Goal: Task Accomplishment & Management: Manage account settings

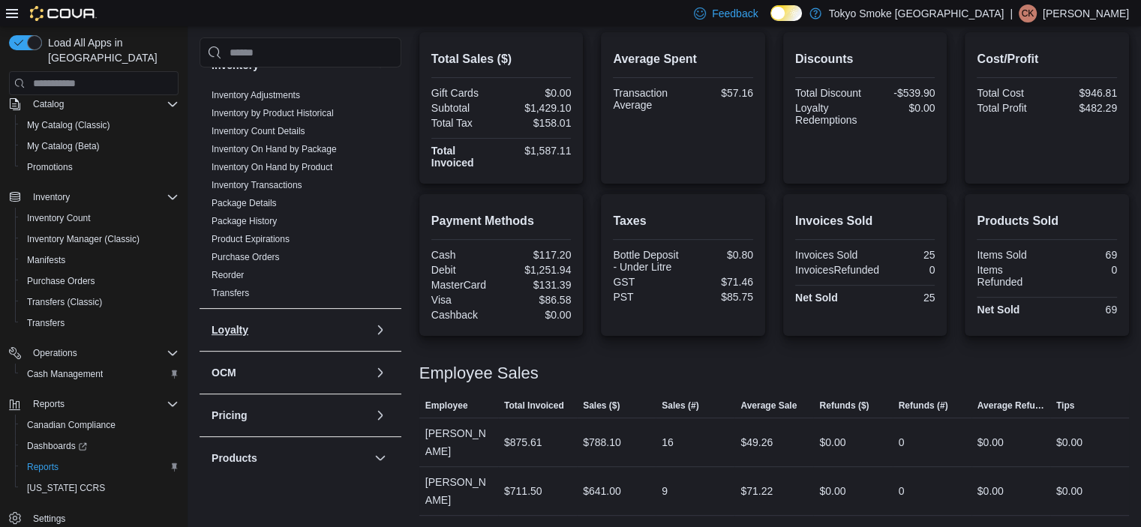
scroll to position [450, 0]
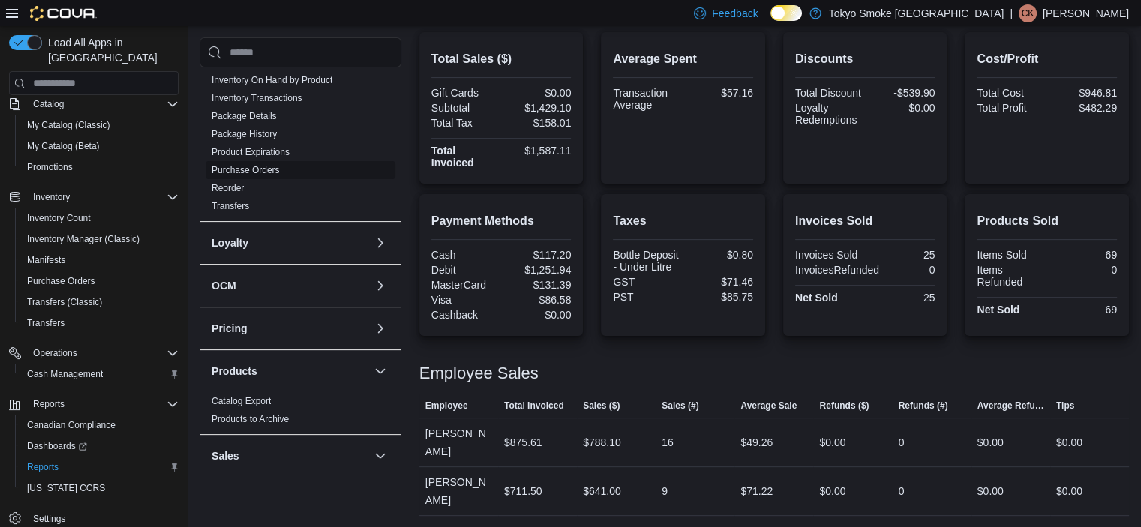
click at [240, 170] on link "Purchase Orders" at bounding box center [246, 170] width 68 height 11
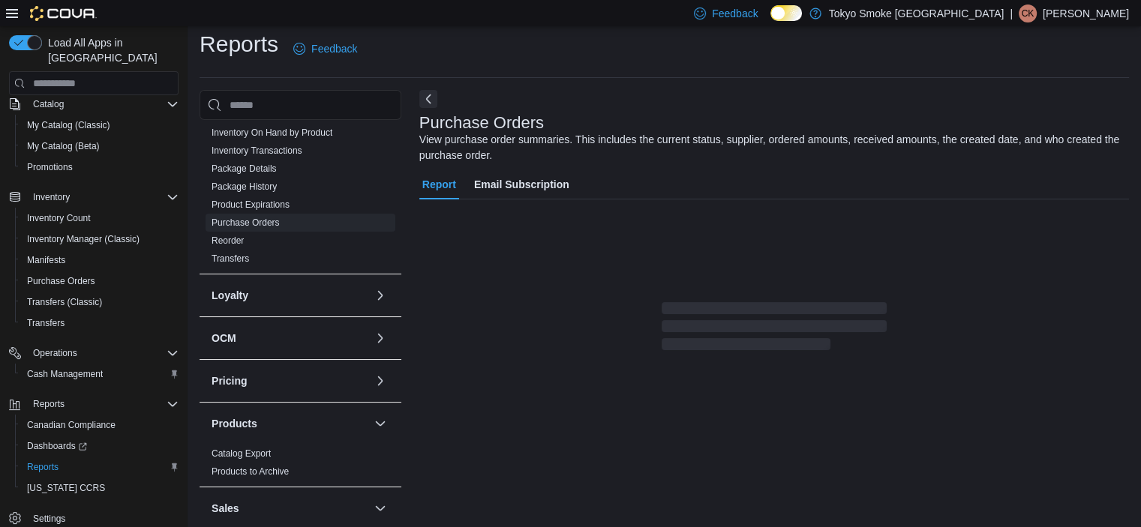
scroll to position [29, 0]
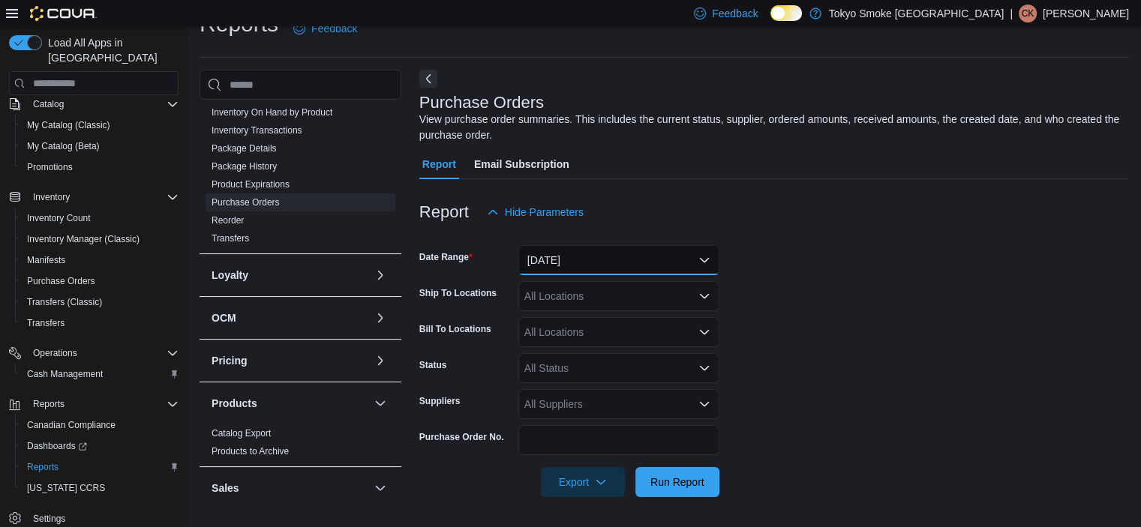
click at [573, 260] on button "[DATE]" at bounding box center [618, 260] width 201 height 30
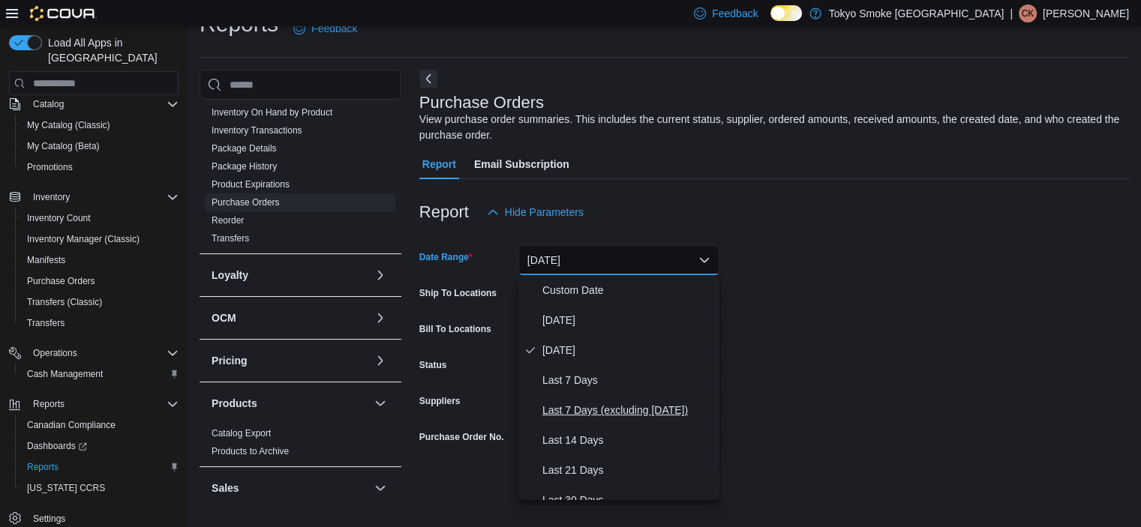
scroll to position [75, 0]
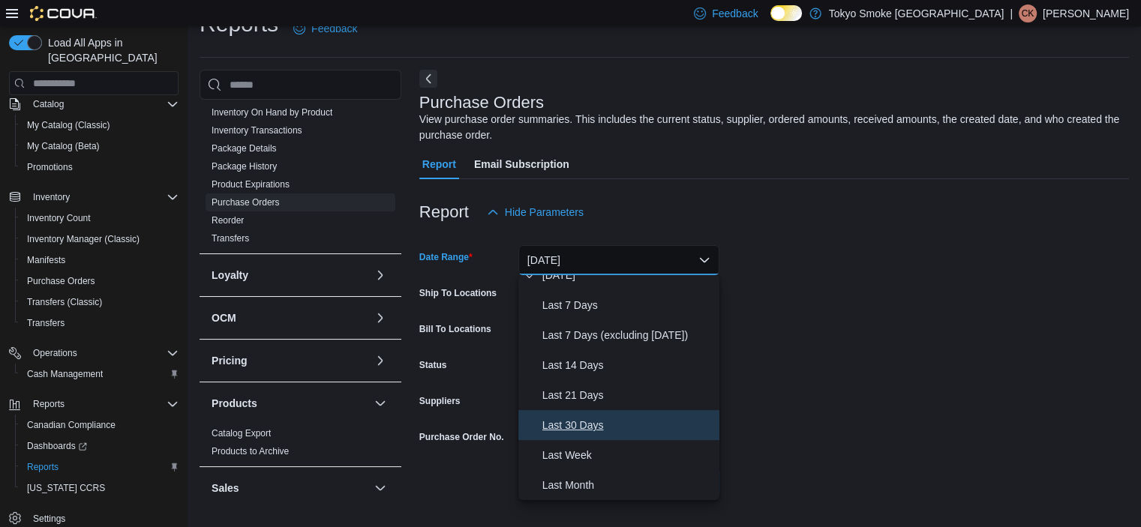
click at [579, 422] on span "Last 30 Days" at bounding box center [627, 425] width 171 height 18
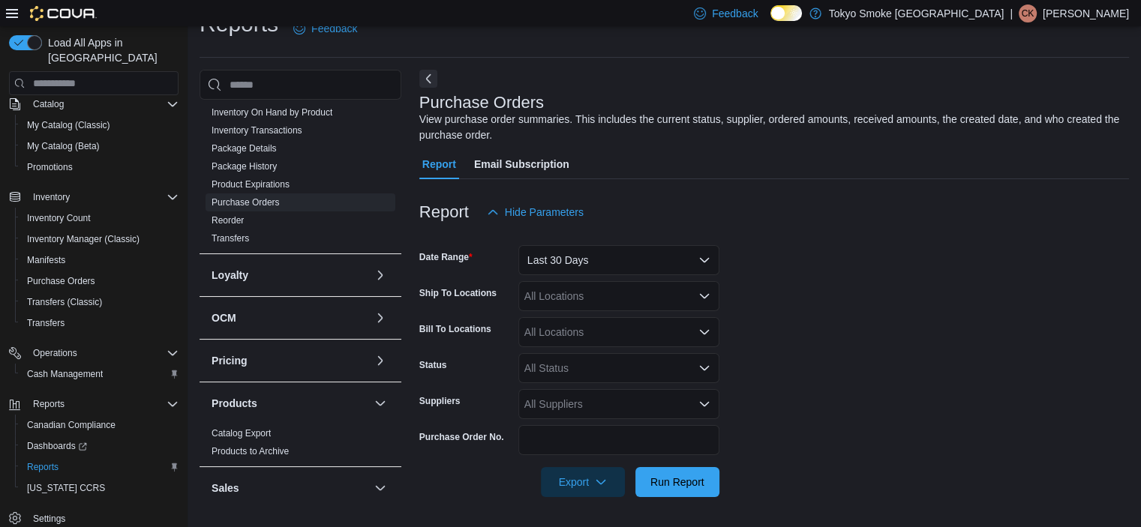
drag, startPoint x: 1003, startPoint y: 309, endPoint x: 719, endPoint y: 290, distance: 284.2
click at [1003, 308] on form "Date Range Last 30 Days Ship To Locations All Locations Bill To Locations All L…" at bounding box center [774, 362] width 710 height 270
click at [541, 290] on div "All Locations" at bounding box center [618, 296] width 201 height 30
type input "***"
drag, startPoint x: 590, startPoint y: 323, endPoint x: 925, endPoint y: 329, distance: 335.4
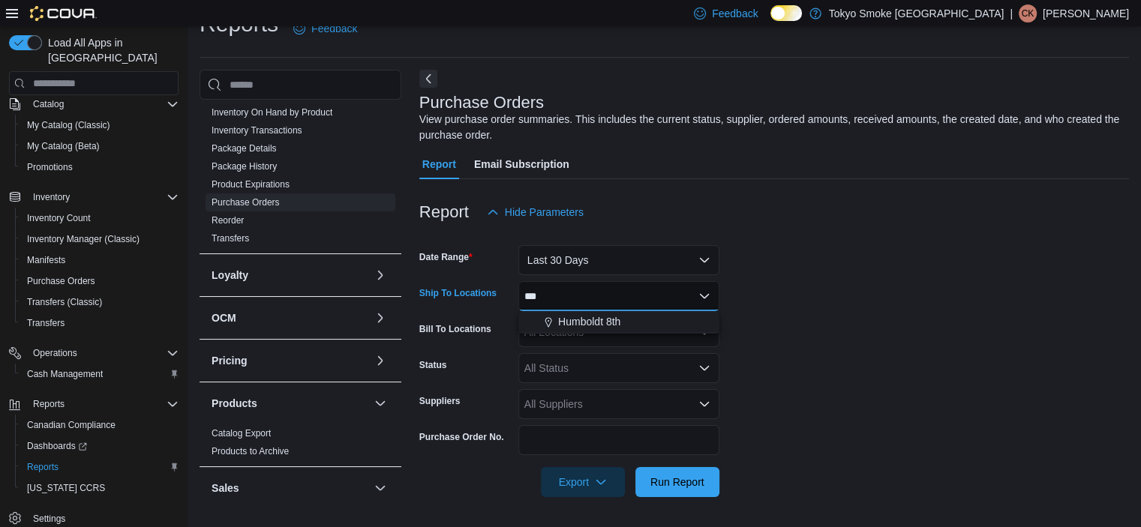
click at [590, 323] on span "Humboldt 8th" at bounding box center [589, 321] width 62 height 15
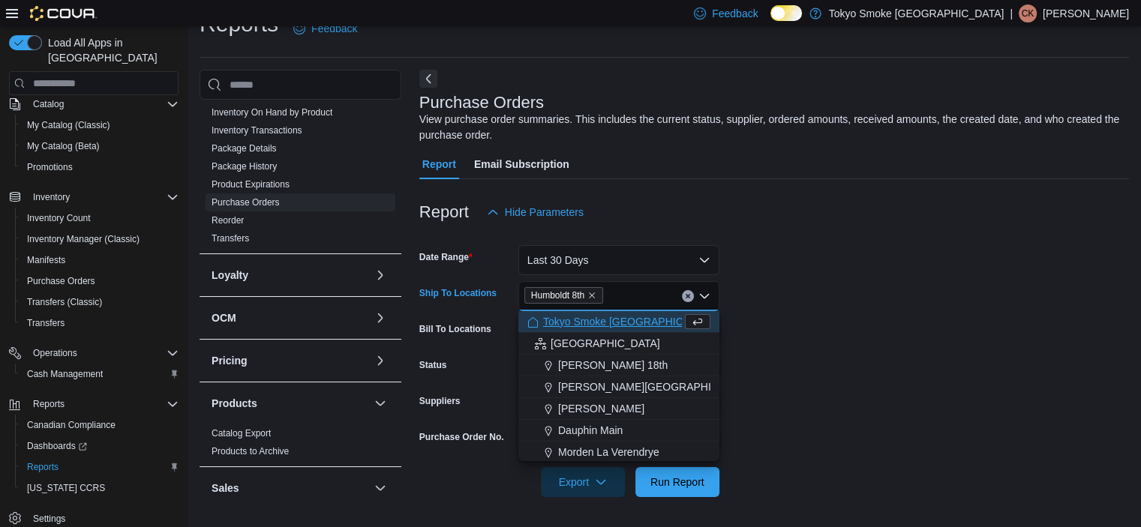
click at [1040, 323] on form "Date Range Last 30 Days Ship To Locations [GEOGRAPHIC_DATA] 8th Combo box. Sele…" at bounding box center [774, 362] width 710 height 270
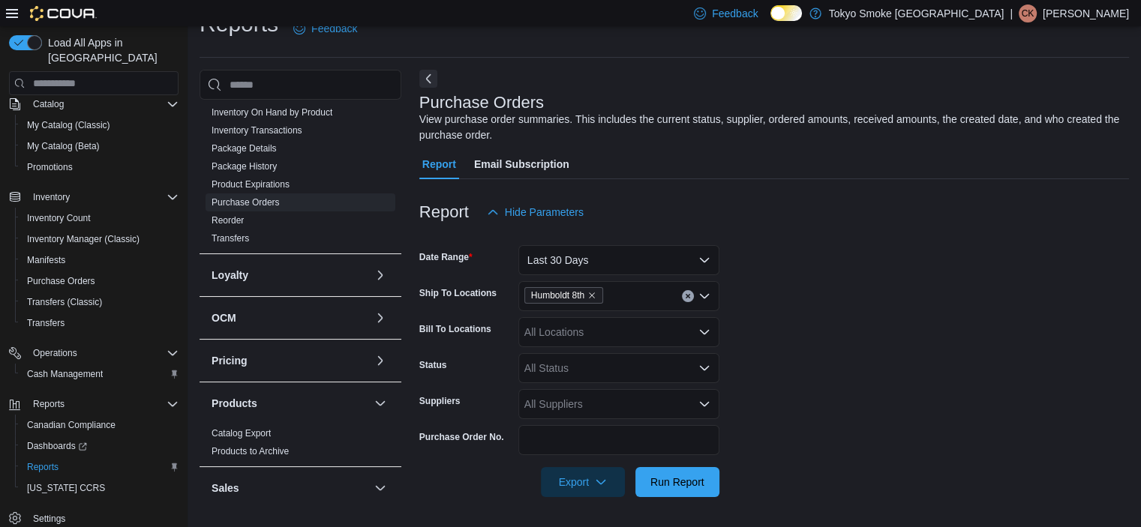
click at [564, 368] on div "All Status" at bounding box center [618, 368] width 201 height 30
type input "*"
click at [563, 337] on span "Submitted" at bounding box center [618, 341] width 183 height 15
click at [978, 332] on form "Date Range Last 30 Days Ship To Locations [GEOGRAPHIC_DATA] 8th Bill To Locatio…" at bounding box center [774, 362] width 710 height 270
click at [705, 485] on span "Run Report" at bounding box center [677, 482] width 66 height 30
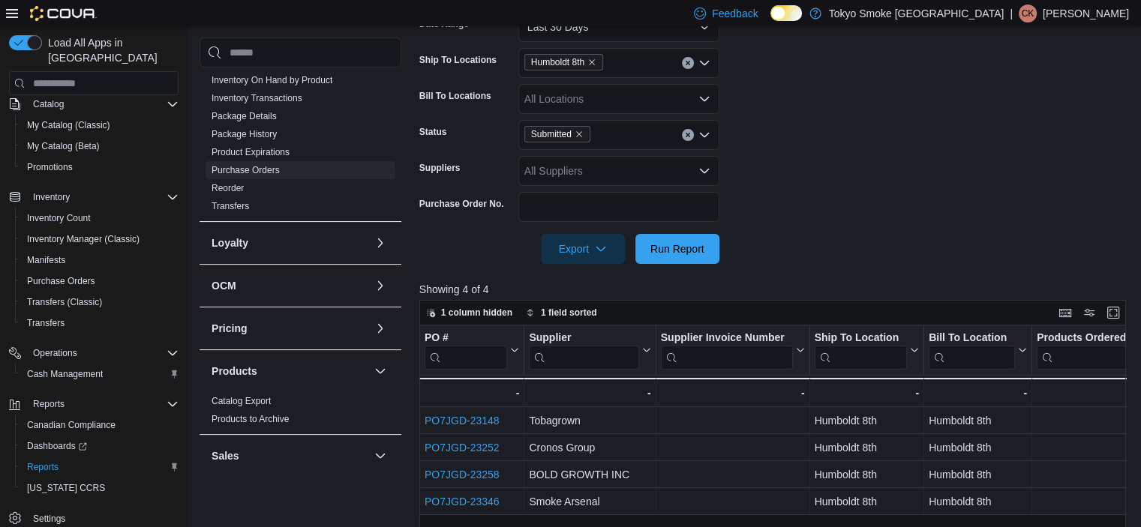
scroll to position [404, 0]
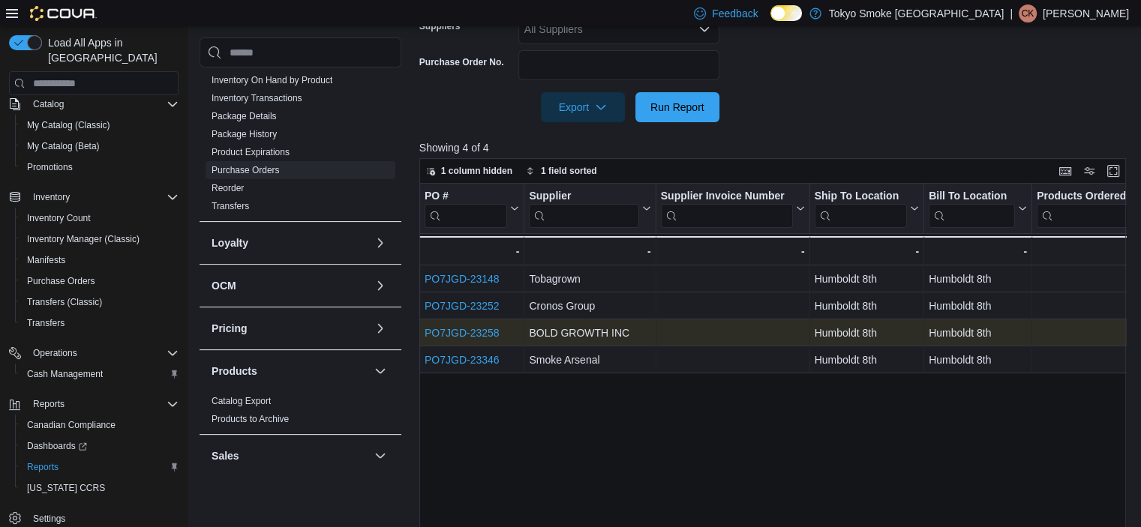
click at [452, 333] on link "PO7JGD-23258" at bounding box center [462, 333] width 75 height 12
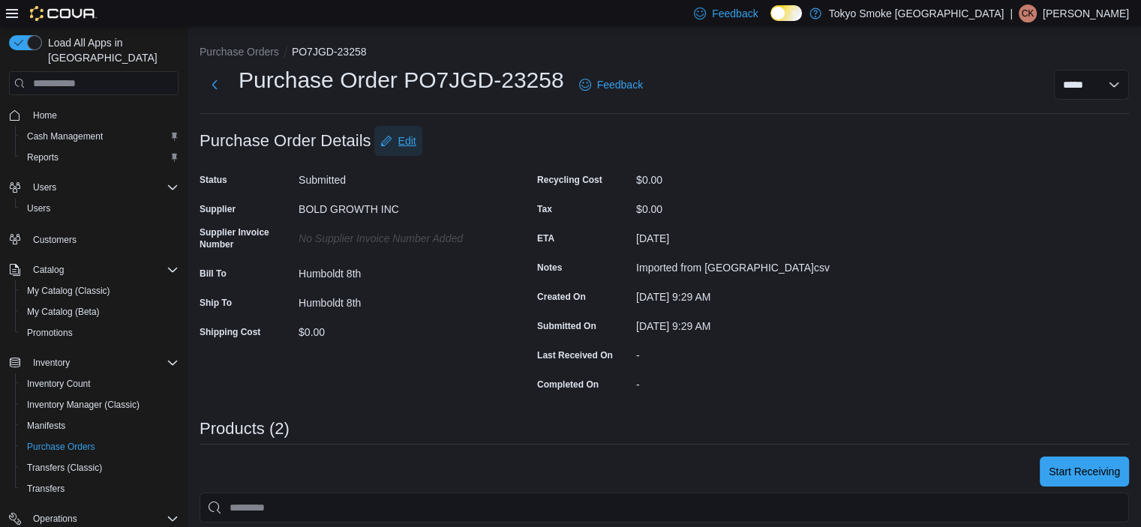
click at [414, 140] on span "Edit" at bounding box center [407, 141] width 18 height 15
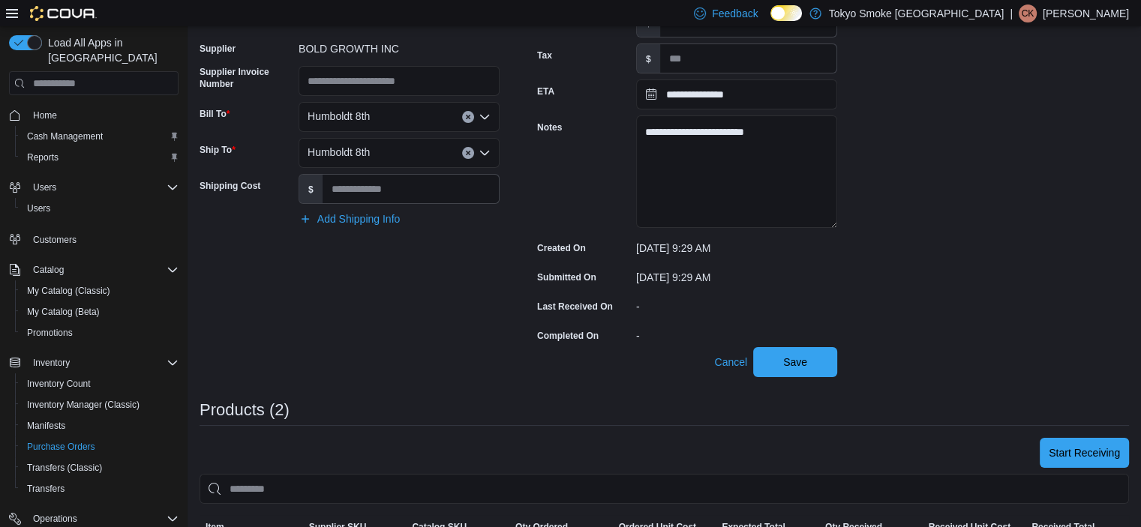
scroll to position [150, 0]
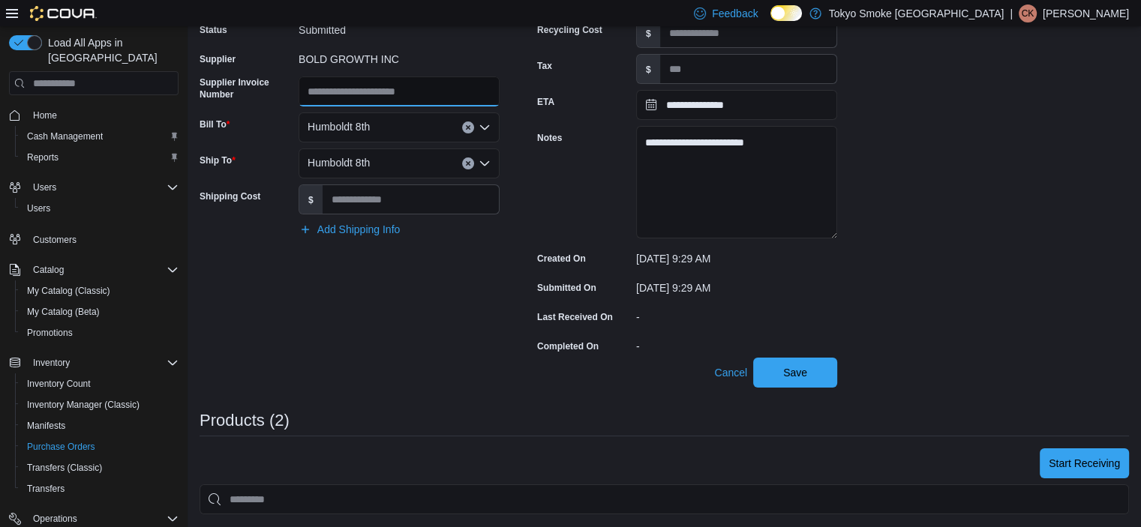
click at [366, 91] on input "Supplier Invoice Number" at bounding box center [399, 92] width 201 height 30
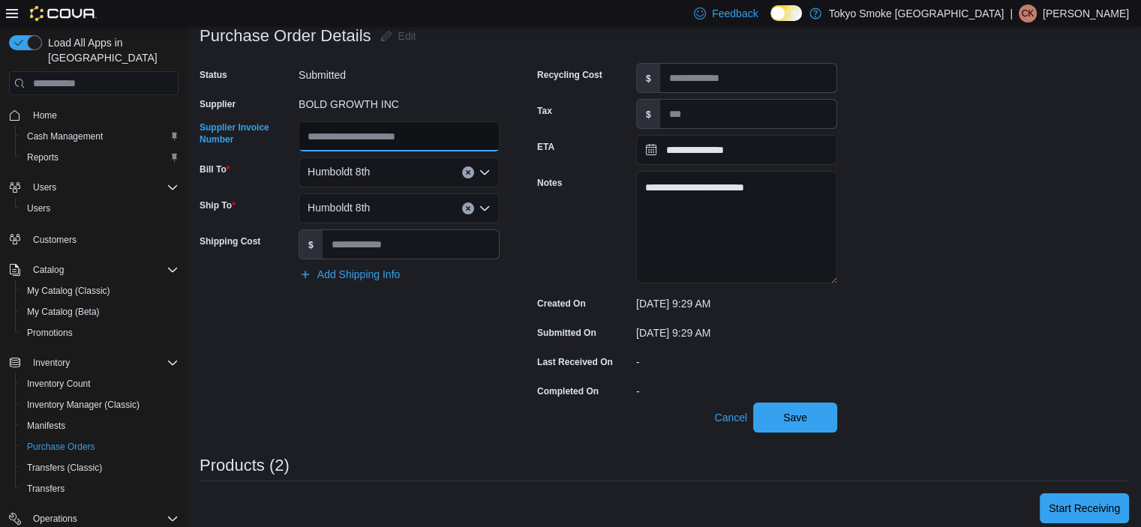
scroll to position [0, 0]
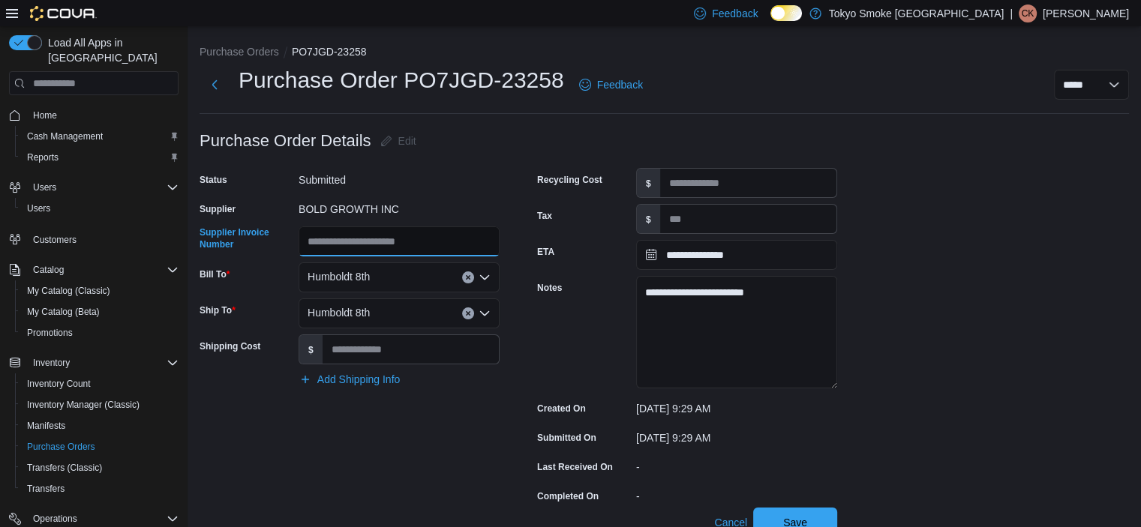
click at [357, 237] on input "Supplier Invoice Number" at bounding box center [399, 242] width 201 height 30
type input "*******"
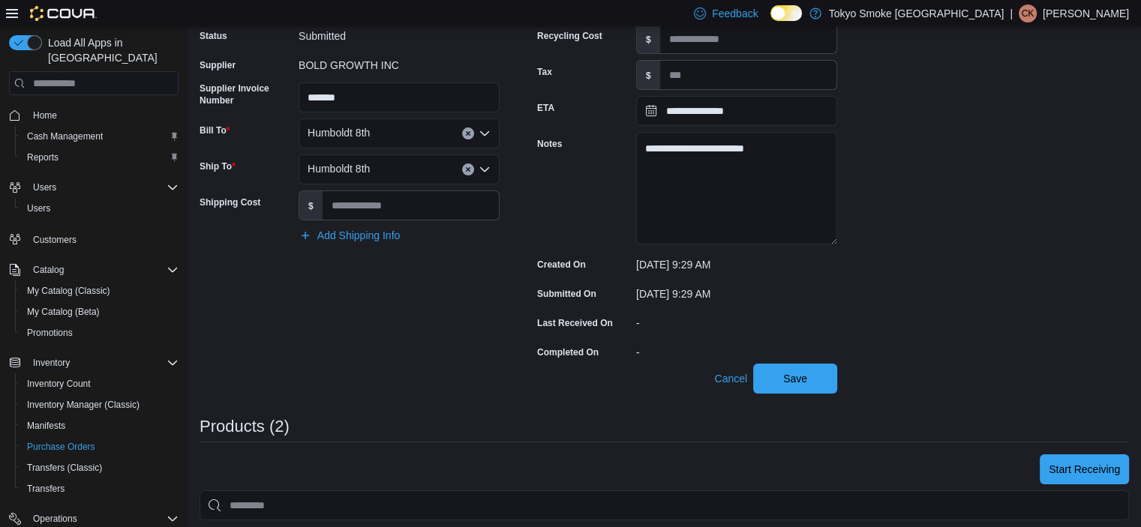
scroll to position [150, 0]
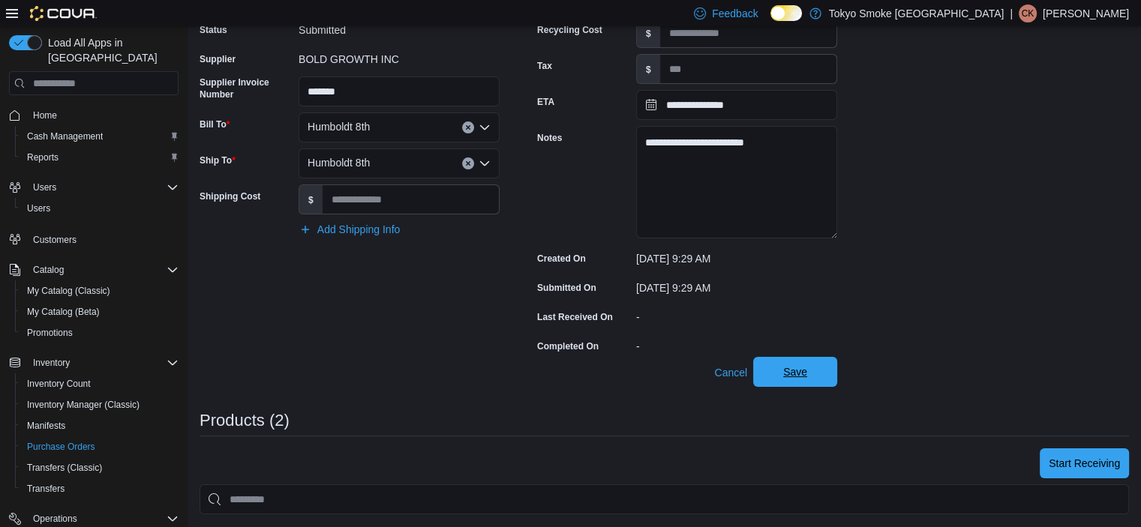
click at [808, 368] on span "Save" at bounding box center [795, 372] width 66 height 30
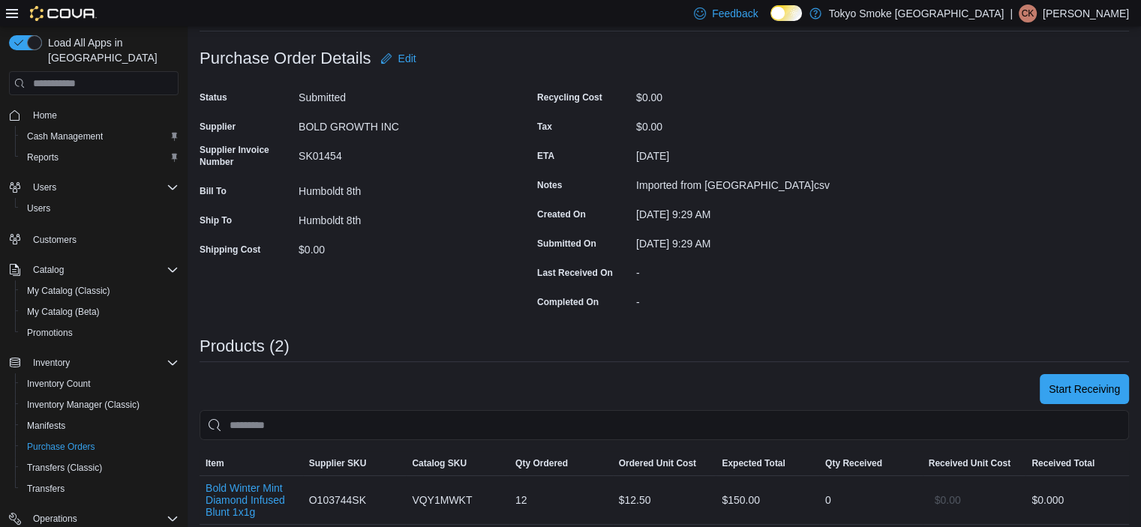
scroll to position [59, 0]
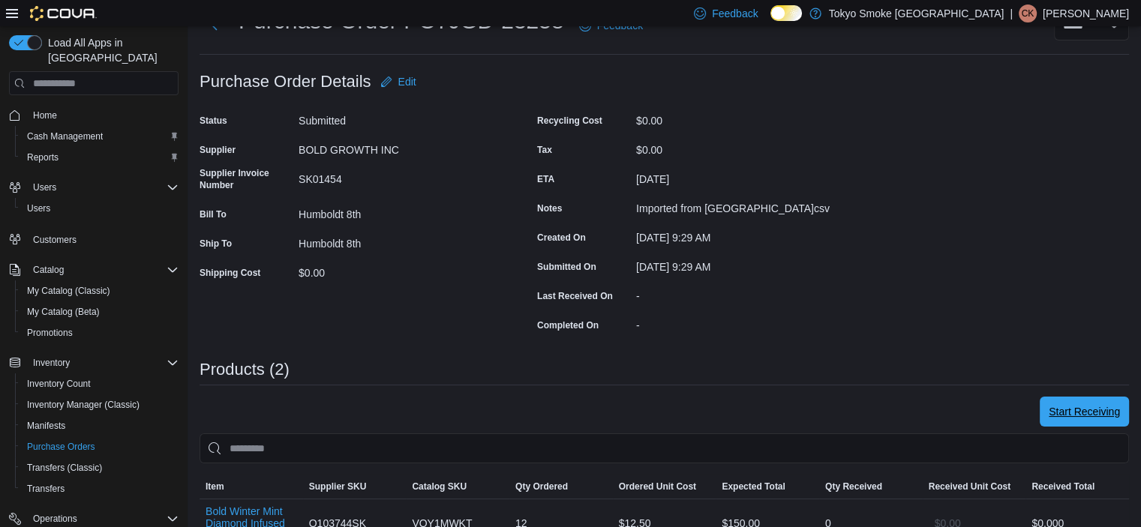
click at [1101, 409] on span "Start Receiving" at bounding box center [1084, 411] width 71 height 15
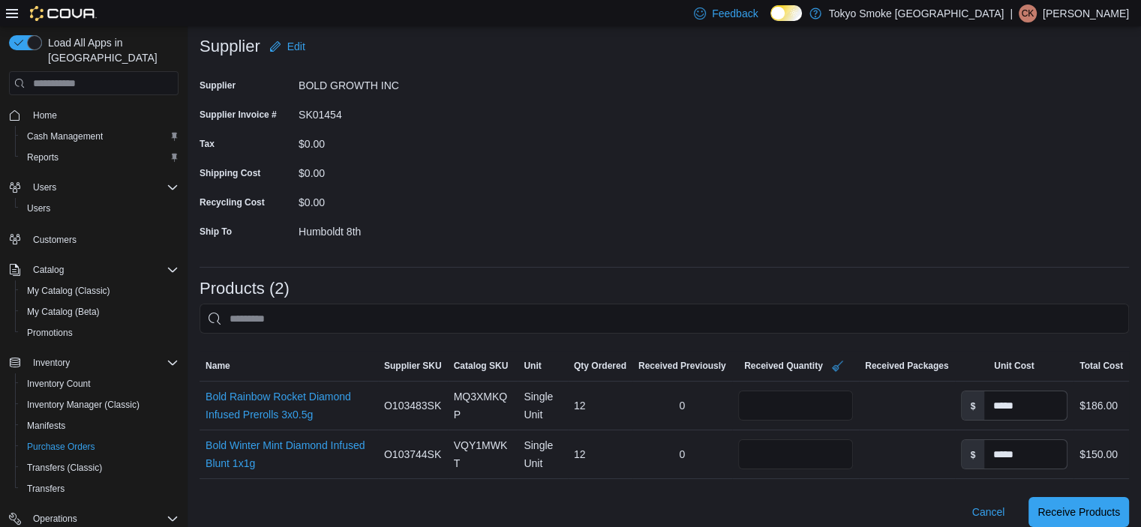
scroll to position [225, 0]
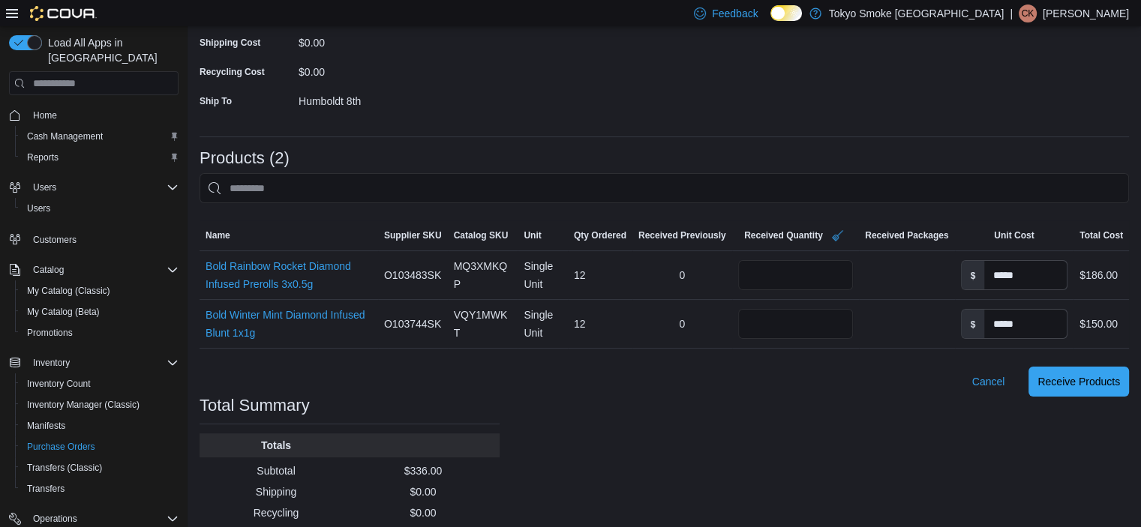
click at [743, 407] on div "Purchase Orders PO7JGD-23258 Receiving Order PO7JGD-23258 Feedback Supplier Edi…" at bounding box center [664, 194] width 953 height 786
click at [1099, 377] on span "Receive Products" at bounding box center [1078, 381] width 83 height 15
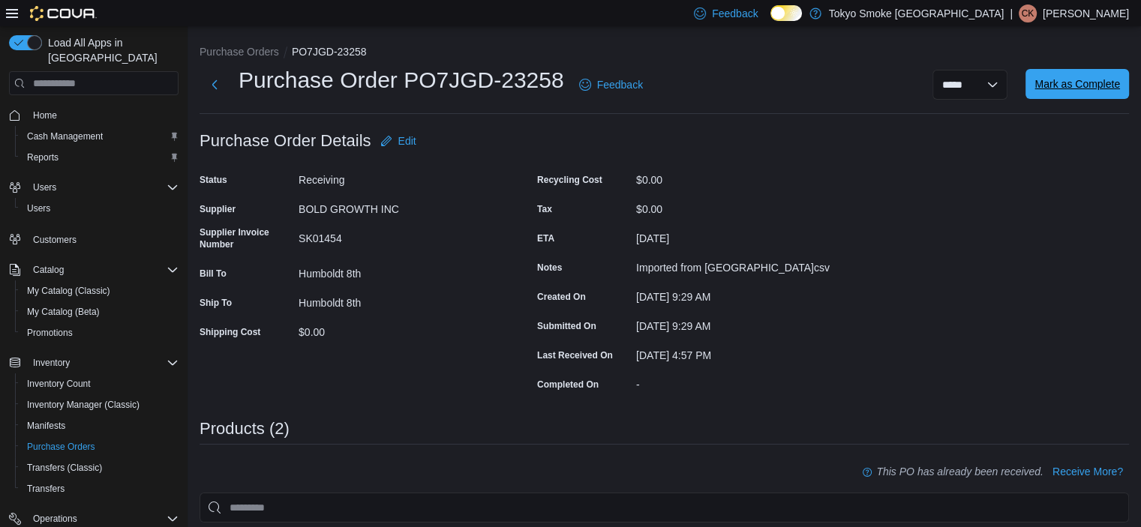
click at [1104, 83] on span "Mark as Complete" at bounding box center [1077, 84] width 86 height 15
